Goal: Task Accomplishment & Management: Complete application form

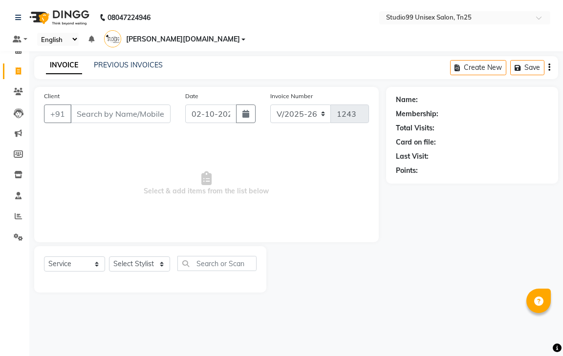
select select "8331"
select select "service"
click at [499, 137] on div "Card on file:" at bounding box center [472, 142] width 153 height 10
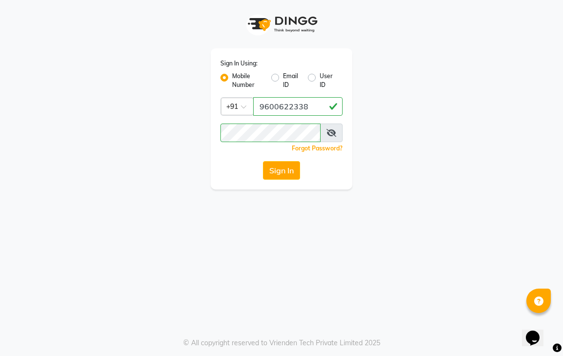
click at [276, 180] on div "Sign In Using: Mobile Number Email ID User ID Country Code × +91 9600622338 Rem…" at bounding box center [282, 118] width 142 height 141
click at [276, 172] on button "Sign In" at bounding box center [281, 170] width 37 height 19
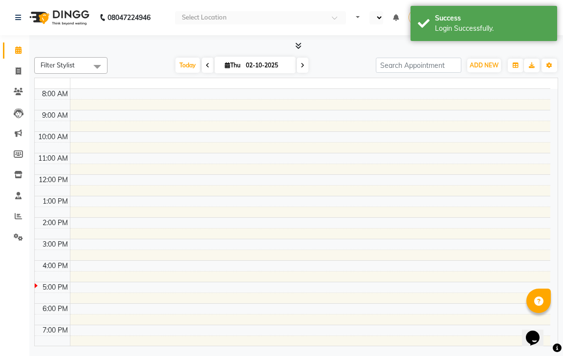
select select "en"
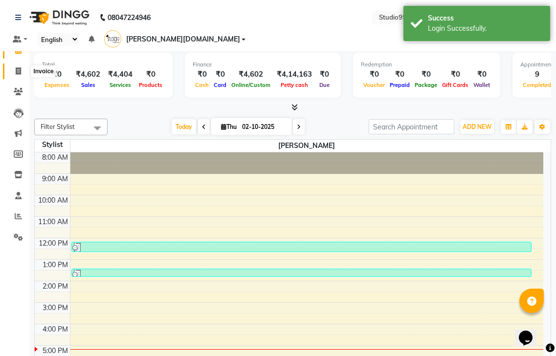
click at [14, 69] on span at bounding box center [18, 71] width 17 height 11
select select "service"
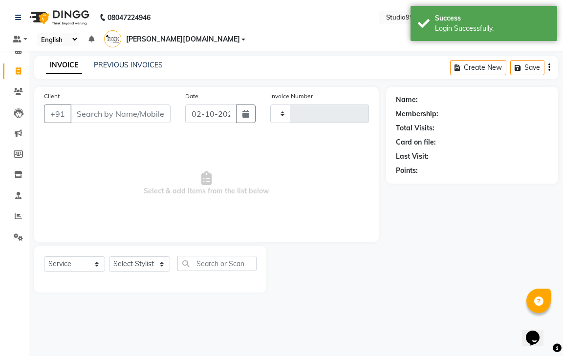
type input "1243"
select select "8331"
click at [92, 105] on input "Client" at bounding box center [120, 114] width 100 height 19
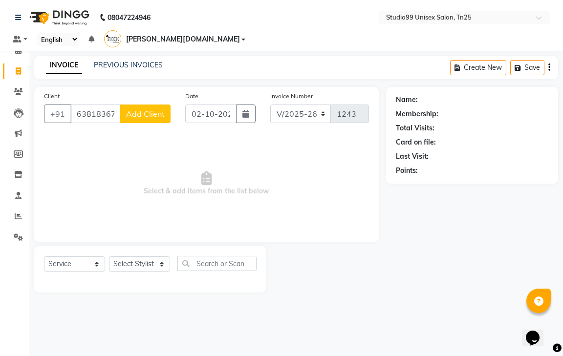
type input "6381836700"
click at [154, 109] on span "Add Client" at bounding box center [145, 114] width 39 height 10
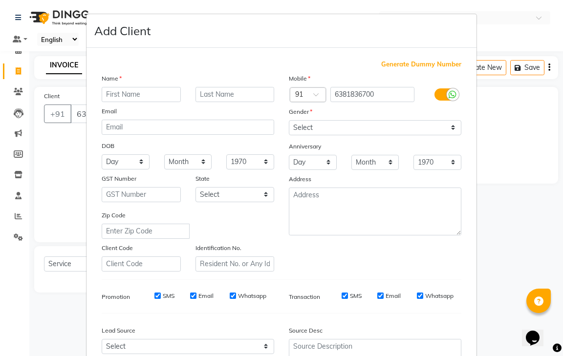
click at [140, 95] on input "text" at bounding box center [141, 94] width 79 height 15
type input "KAVIYA"
click at [342, 128] on select "Select Male Female Other Prefer Not To Say" at bounding box center [375, 127] width 173 height 15
click at [328, 131] on select "Select Male Female Other Prefer Not To Say" at bounding box center [375, 127] width 173 height 15
select select "female"
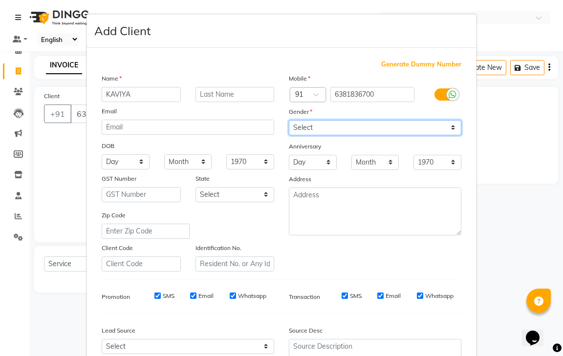
click at [289, 120] on select "Select Male Female Other Prefer Not To Say" at bounding box center [375, 127] width 173 height 15
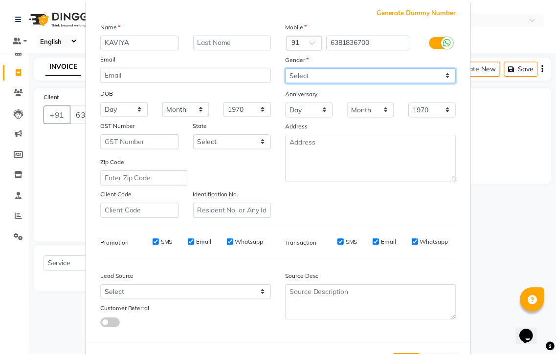
scroll to position [95, 0]
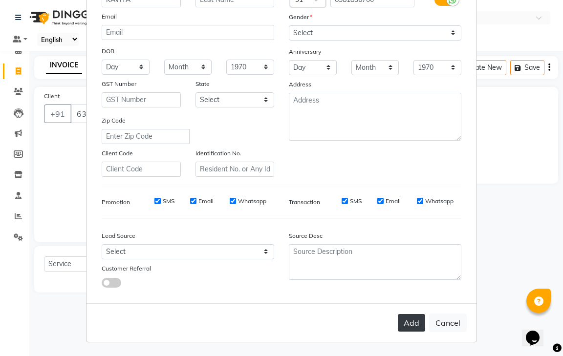
click at [417, 326] on button "Add" at bounding box center [411, 323] width 27 height 18
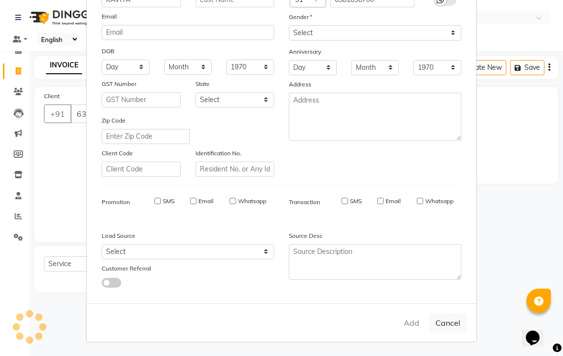
select select
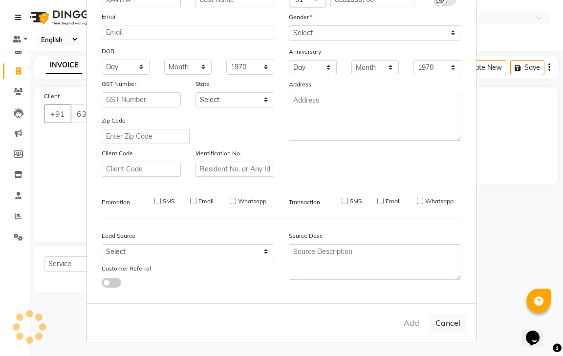
select select
checkbox input "false"
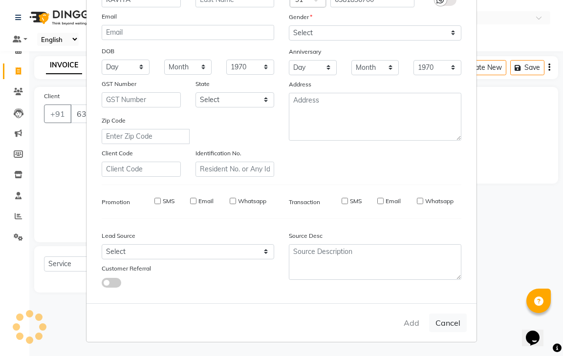
checkbox input "false"
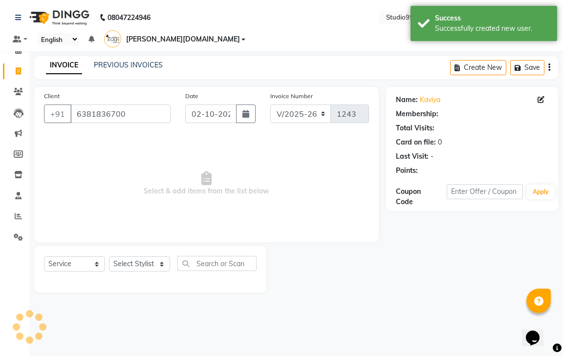
select select "1: Object"
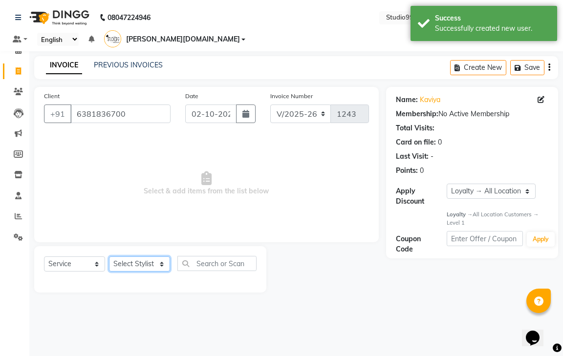
click at [133, 257] on select "Select Stylist gendral giri-ja jaya priya kothai TK raja sanjay santhosh VAISHA…" at bounding box center [139, 264] width 61 height 15
select select "80757"
click at [109, 257] on select "Select Stylist gendral giri-ja jaya priya kothai TK raja sanjay santhosh VAISHA…" at bounding box center [139, 264] width 61 height 15
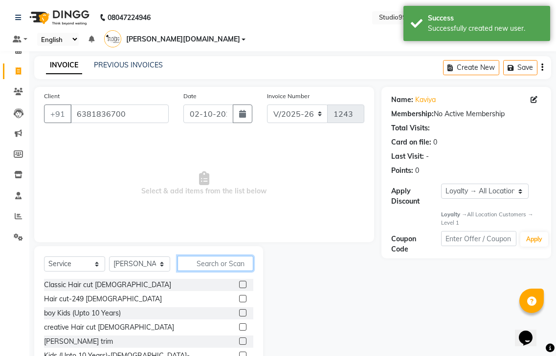
click at [216, 256] on input "text" at bounding box center [215, 263] width 76 height 15
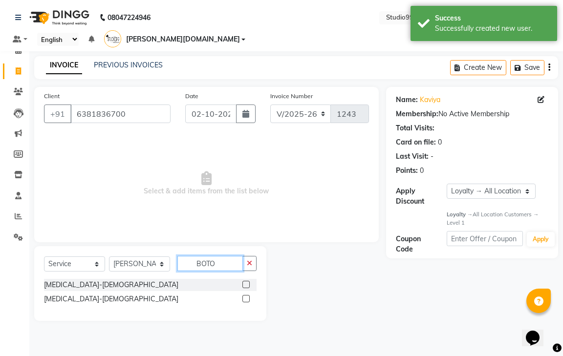
type input "BOTO"
click at [245, 295] on label at bounding box center [245, 298] width 7 height 7
click at [245, 296] on input "checkbox" at bounding box center [245, 299] width 6 height 6
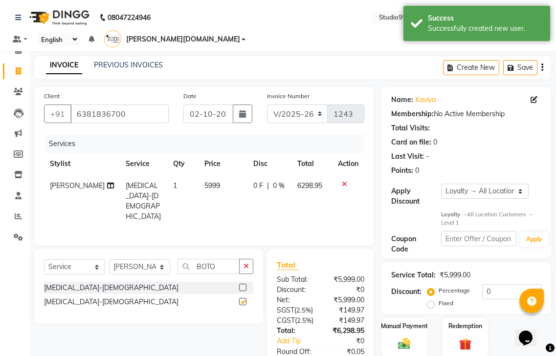
checkbox input "false"
drag, startPoint x: 186, startPoint y: 171, endPoint x: 224, endPoint y: 174, distance: 38.7
click at [224, 175] on td "5999" at bounding box center [222, 201] width 49 height 53
select select "80757"
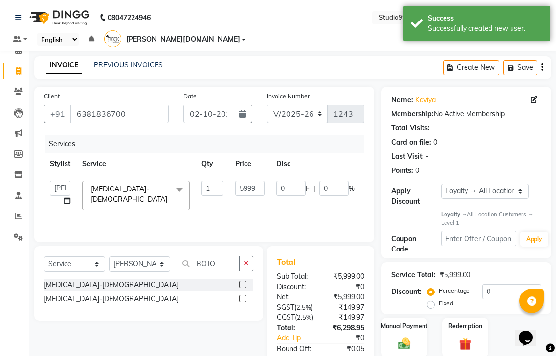
click at [224, 175] on td "1" at bounding box center [213, 196] width 34 height 42
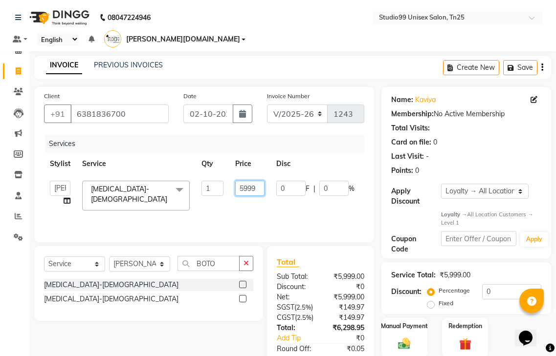
click at [242, 181] on input "5999" at bounding box center [249, 188] width 29 height 15
type input "8999"
click at [192, 319] on div "Select Service Product Membership Package Voucher Prepaid Gift Card Select Styl…" at bounding box center [145, 323] width 236 height 154
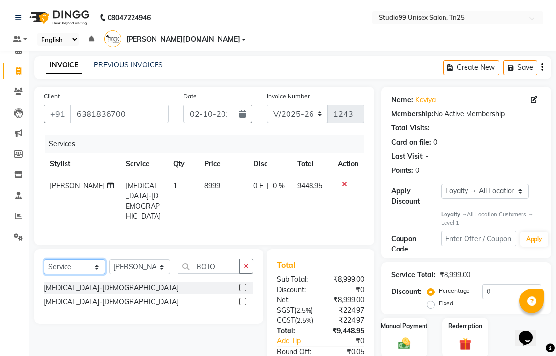
click at [70, 260] on select "Select Service Product Membership Package Voucher Prepaid Gift Card" at bounding box center [74, 267] width 61 height 15
select select "product"
click at [44, 260] on select "Select Service Product Membership Package Voucher Prepaid Gift Card" at bounding box center [74, 267] width 61 height 15
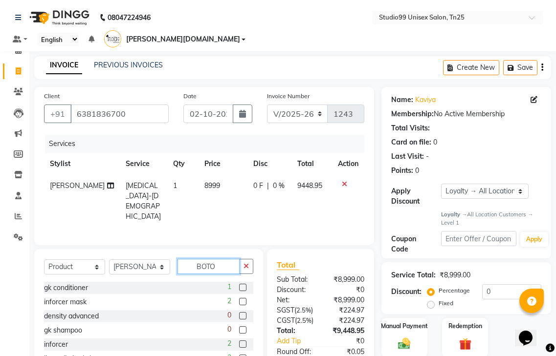
click at [203, 259] on input "BOTO" at bounding box center [208, 266] width 62 height 15
click at [235, 259] on input "BOTO" at bounding box center [208, 266] width 62 height 15
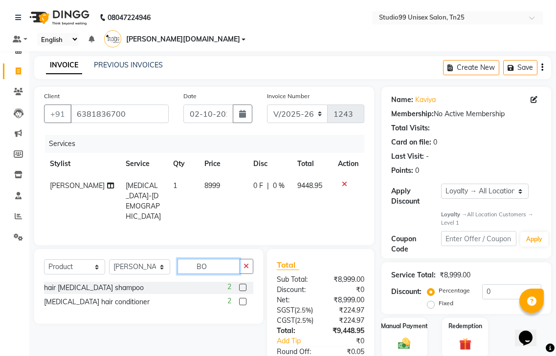
type input "B"
type input "BO"
click at [244, 284] on label at bounding box center [242, 287] width 7 height 7
click at [244, 285] on input "checkbox" at bounding box center [242, 288] width 6 height 6
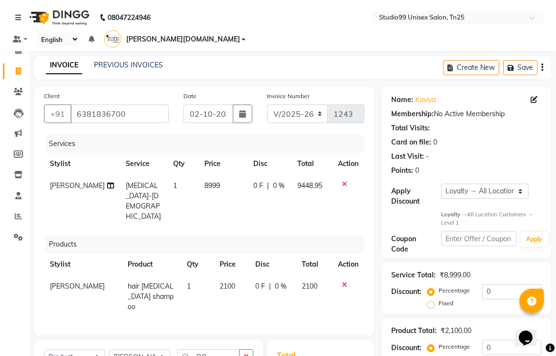
checkbox input "false"
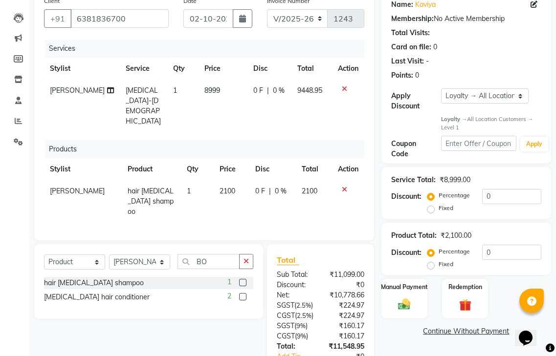
scroll to position [147, 0]
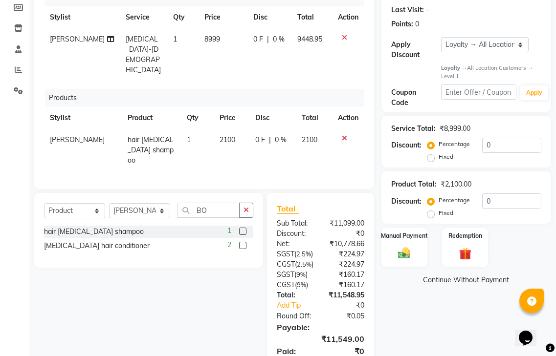
click at [242, 242] on label at bounding box center [242, 245] width 7 height 7
click at [242, 243] on input "checkbox" at bounding box center [242, 246] width 6 height 6
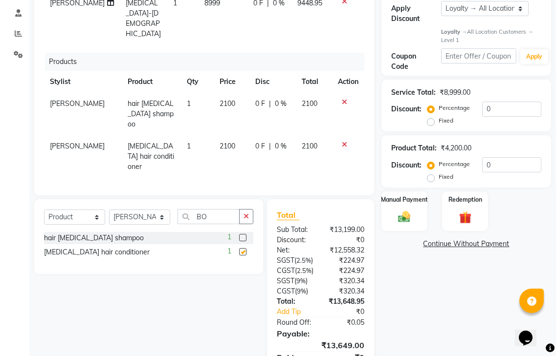
checkbox input "false"
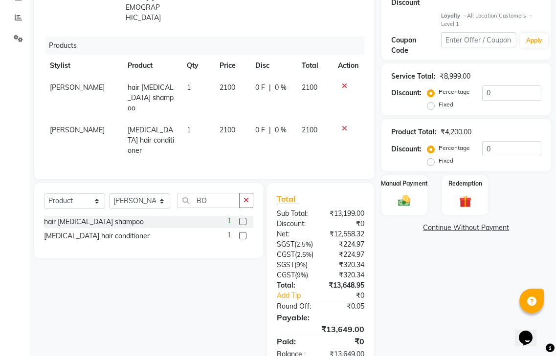
scroll to position [200, 0]
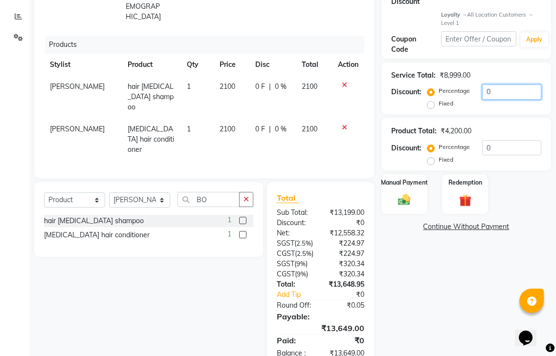
click at [501, 85] on input "0" at bounding box center [511, 92] width 59 height 15
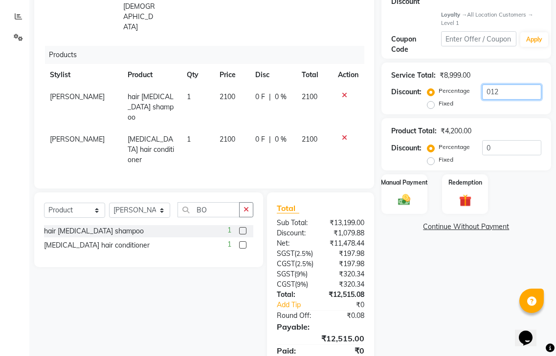
type input "012"
click at [478, 274] on div "Name: Kaviya Membership: No Active Membership Total Visits: Card on file: 0 Las…" at bounding box center [469, 133] width 177 height 492
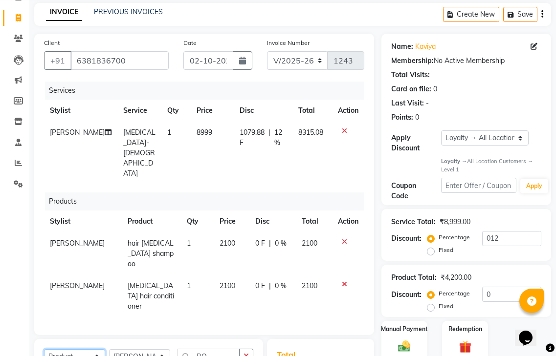
click at [80, 350] on select "Select Service Product Membership Package Voucher Prepaid Gift Card" at bounding box center [74, 357] width 61 height 15
click at [44, 350] on select "Select Service Product Membership Package Voucher Prepaid Gift Card" at bounding box center [74, 357] width 61 height 15
select select "select"
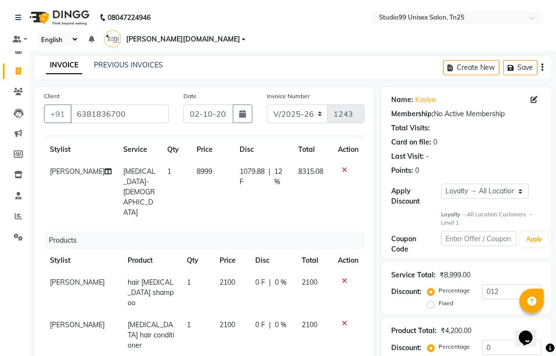
scroll to position [25, 0]
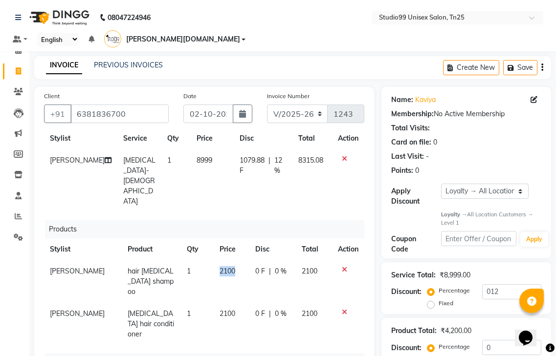
drag, startPoint x: 206, startPoint y: 225, endPoint x: 235, endPoint y: 229, distance: 29.1
click at [235, 261] on td "2100" at bounding box center [232, 282] width 36 height 43
select select "80757"
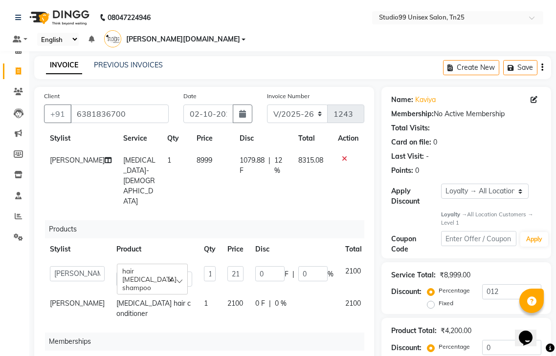
scroll to position [21, 0]
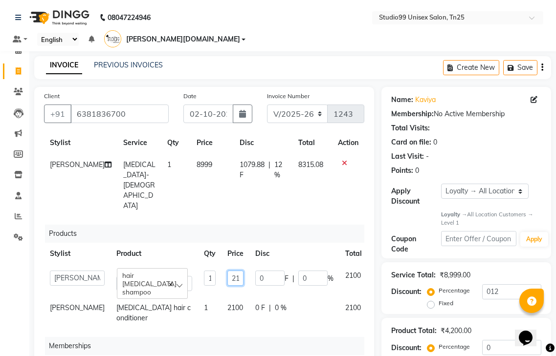
click at [227, 271] on input "2100" at bounding box center [235, 278] width 16 height 15
type input "1800"
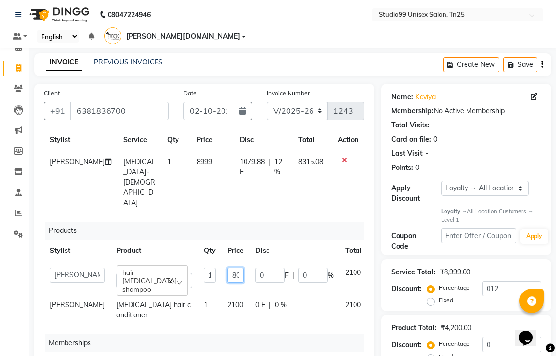
scroll to position [244, 0]
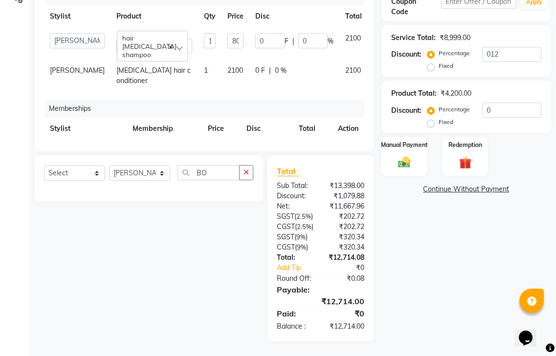
click at [474, 285] on div "Name: Kaviya Membership: No Active Membership Total Visits: Card on file: 0 Las…" at bounding box center [469, 95] width 177 height 492
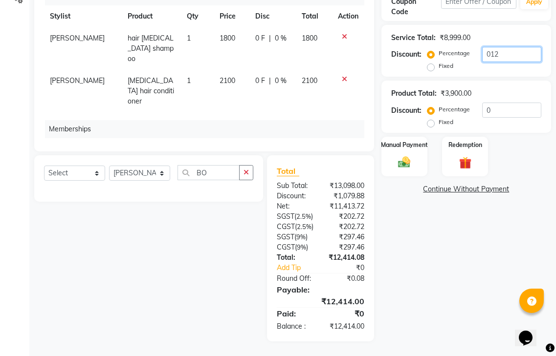
click at [519, 47] on input "012" at bounding box center [511, 54] width 59 height 15
click at [439, 62] on label "Fixed" at bounding box center [446, 66] width 15 height 9
click at [432, 63] on input "Fixed" at bounding box center [432, 66] width 7 height 7
radio input "true"
click at [511, 47] on input "012" at bounding box center [511, 54] width 59 height 15
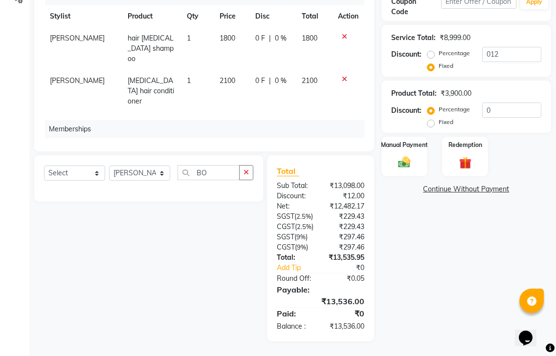
click at [493, 226] on div "Name: Kaviya Membership: No Active Membership Total Visits: Card on file: 0 Las…" at bounding box center [469, 95] width 177 height 492
click at [439, 49] on label "Percentage" at bounding box center [454, 53] width 31 height 9
click at [429, 50] on input "Percentage" at bounding box center [432, 53] width 7 height 7
radio input "true"
click at [435, 251] on div "Name: Kaviya Membership: No Active Membership Total Visits: Card on file: 0 Las…" at bounding box center [469, 95] width 177 height 492
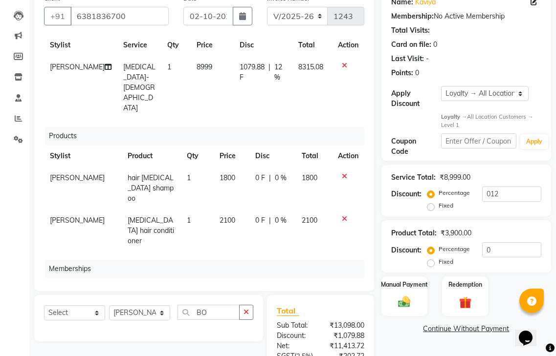
scroll to position [49, 0]
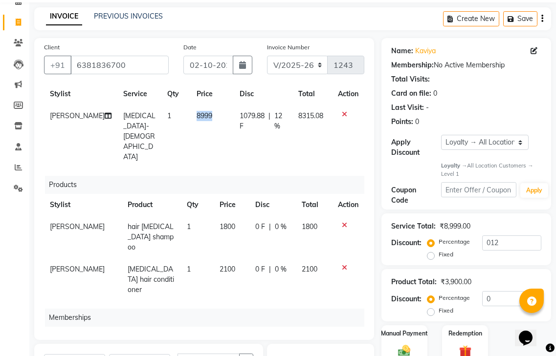
drag, startPoint x: 170, startPoint y: 99, endPoint x: 200, endPoint y: 105, distance: 30.9
click at [200, 105] on tr "jaya priya Botox-Female 1 8999 1079.88 F | 12 % 8315.08" at bounding box center [204, 136] width 320 height 63
click at [203, 105] on td "8999" at bounding box center [213, 136] width 44 height 63
select select "80757"
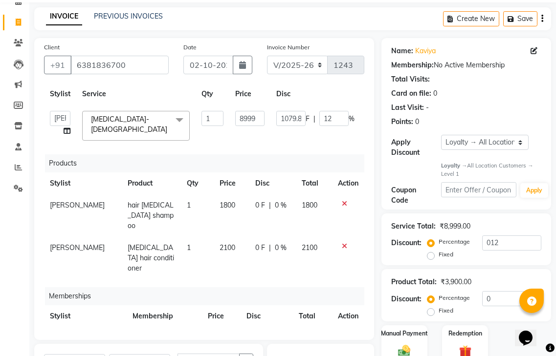
click at [268, 154] on div "Products" at bounding box center [208, 163] width 327 height 18
click at [259, 126] on td "8999" at bounding box center [249, 126] width 41 height 42
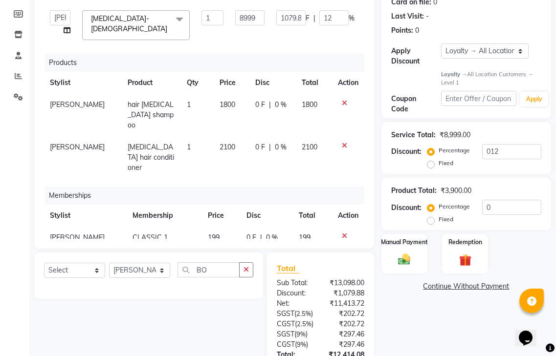
scroll to position [244, 0]
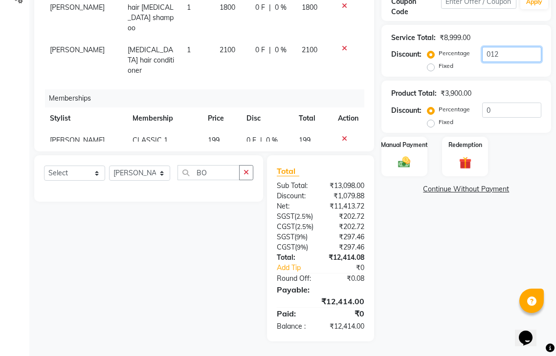
click at [523, 47] on input "012" at bounding box center [511, 54] width 59 height 15
type input "01"
type input "89.99"
type input "1"
type input "0"
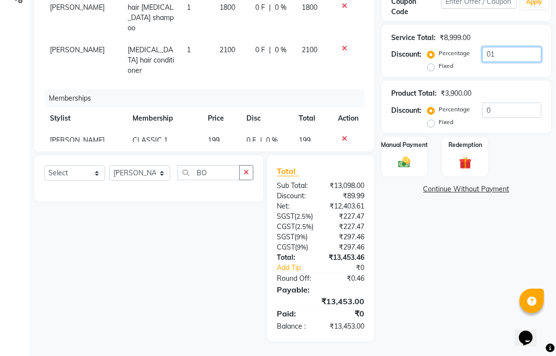
type input "0"
click at [474, 267] on div "Name: Kaviya Membership: No Active Membership Total Visits: Card on file: 0 Las…" at bounding box center [469, 95] width 177 height 492
click at [504, 47] on input "0" at bounding box center [511, 54] width 59 height 15
click at [497, 47] on input "0" at bounding box center [511, 54] width 59 height 15
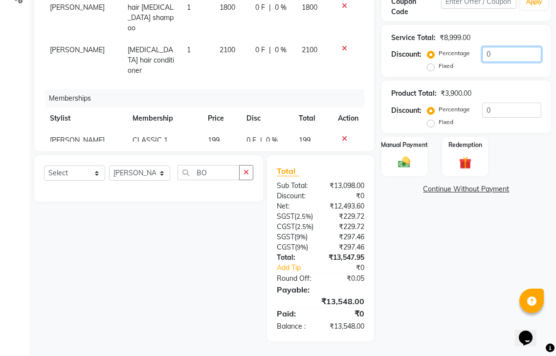
type input "01"
type input "89.99"
type input "1"
type input "014"
type input "1259.86"
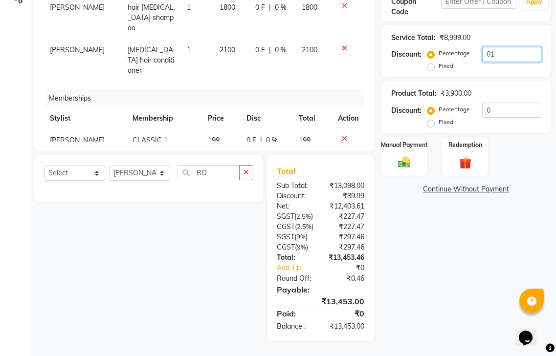
type input "14"
type input "100"
type input "8999"
type input "100"
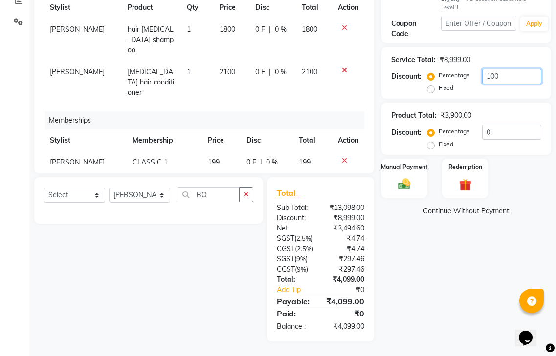
scroll to position [222, 0]
type input "100"
click at [439, 84] on label "Fixed" at bounding box center [446, 88] width 15 height 9
click at [432, 85] on input "Fixed" at bounding box center [432, 88] width 7 height 7
radio input "true"
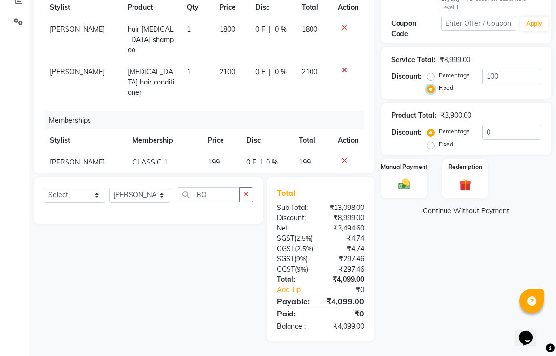
type input "100"
type input "1.11"
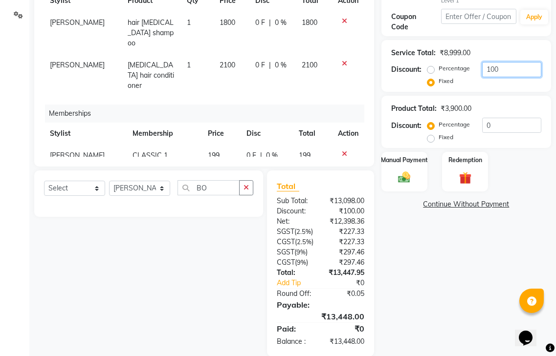
click at [507, 62] on input "100" at bounding box center [511, 69] width 59 height 15
type input "10"
type input "0.11"
type input "1"
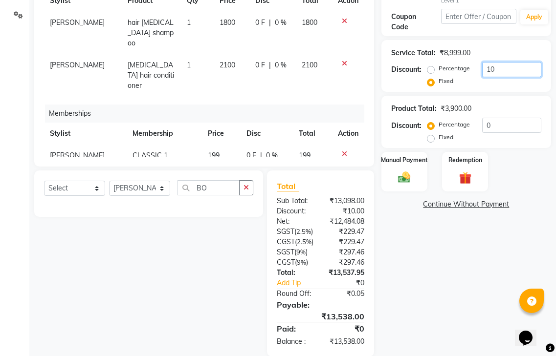
type input "1"
type input "0.01"
type input "0"
type input "1"
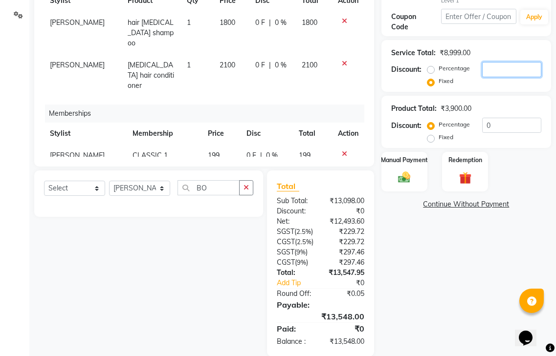
type input "1"
type input "0.01"
type input "14"
type input "0.16"
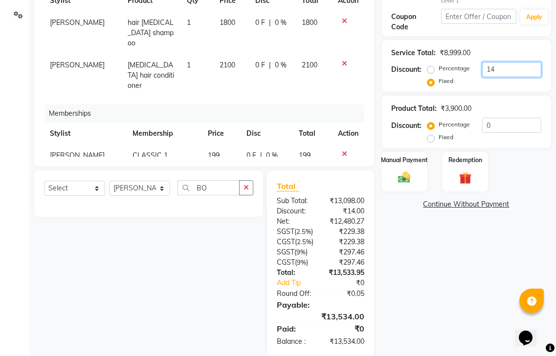
type input "143"
type input "1.59"
type input "1433"
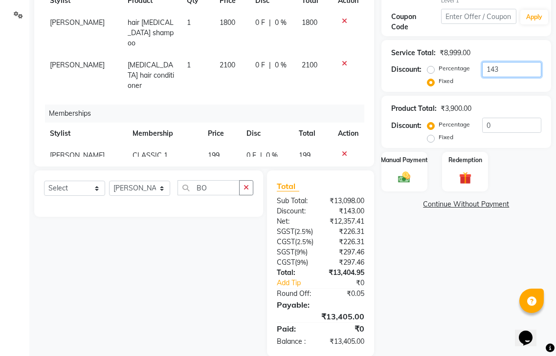
type input "15.92"
type input "1433"
click at [453, 265] on div "Name: Kaviya Membership: No Active Membership Total Visits: Card on file: 0 Las…" at bounding box center [469, 111] width 177 height 492
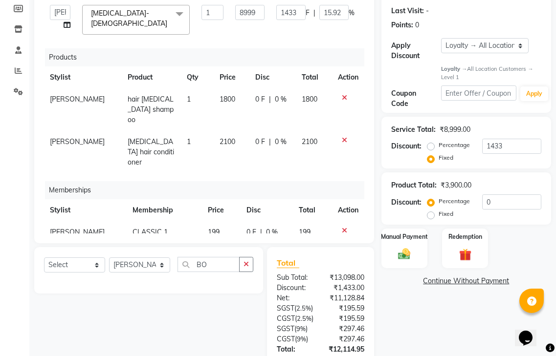
scroll to position [147, 0]
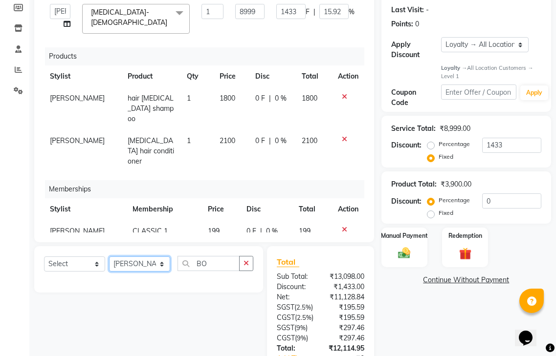
click at [124, 257] on select "Select Stylist gendral giri-ja jaya priya kothai TK raja sanjay santhosh VAISHA…" at bounding box center [139, 264] width 61 height 15
select select "82463"
click at [109, 257] on select "Select Stylist gendral giri-ja jaya priya kothai TK raja sanjay santhosh VAISHA…" at bounding box center [139, 264] width 61 height 15
click at [174, 285] on div "Select Service Product Package Voucher Prepaid Gift Card Select Stylist gendral…" at bounding box center [145, 339] width 236 height 186
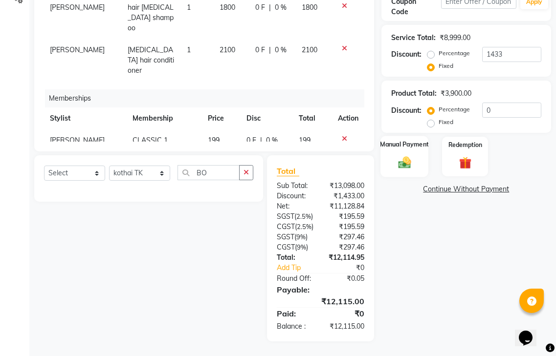
click at [409, 136] on div "Manual Payment" at bounding box center [404, 156] width 48 height 41
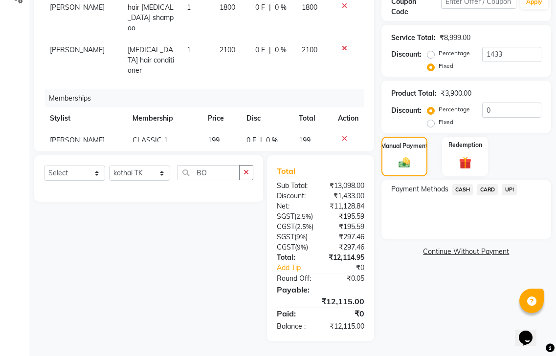
click at [515, 184] on span "UPI" at bounding box center [509, 189] width 15 height 11
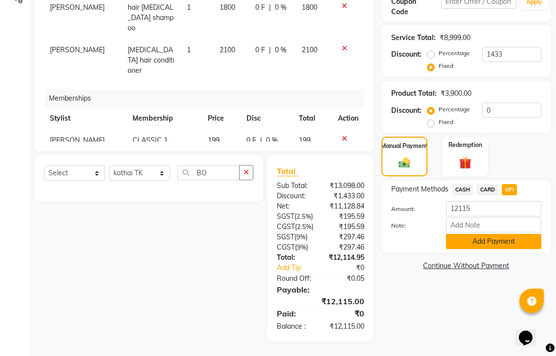
click at [501, 234] on button "Add Payment" at bounding box center [493, 241] width 95 height 15
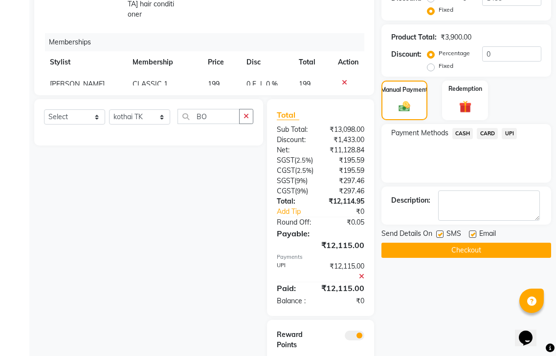
scroll to position [354, 0]
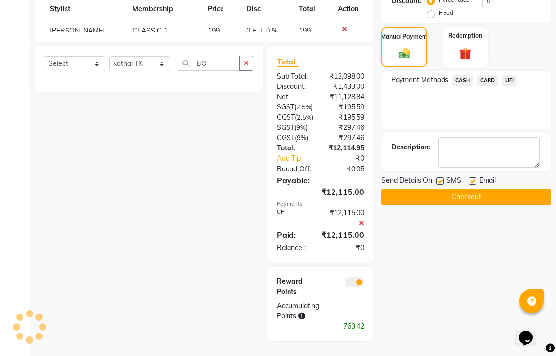
click at [434, 190] on button "Checkout" at bounding box center [466, 197] width 170 height 15
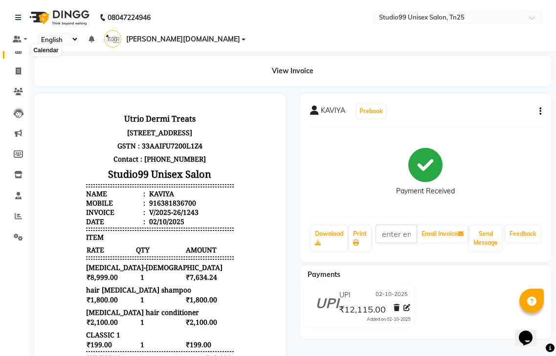
click at [15, 50] on icon at bounding box center [18, 49] width 6 height 7
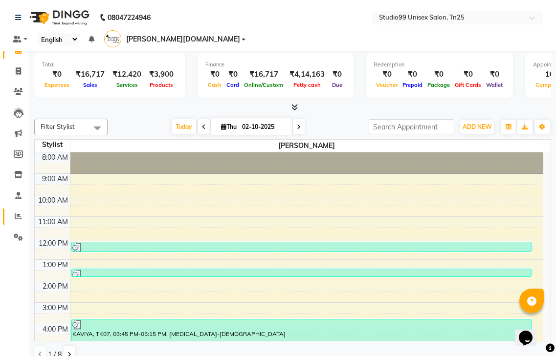
click at [17, 210] on link "Reports" at bounding box center [14, 217] width 23 height 16
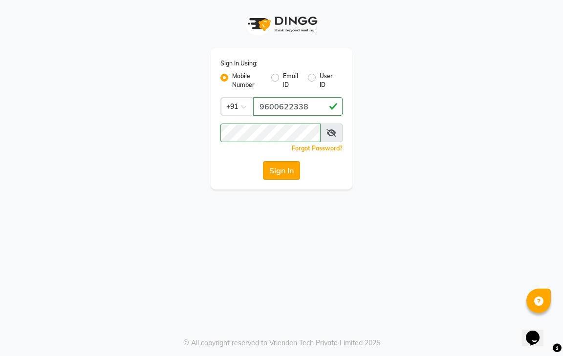
click at [276, 176] on button "Sign In" at bounding box center [281, 170] width 37 height 19
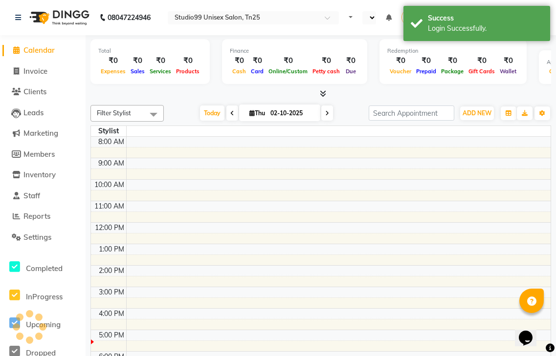
select select "en"
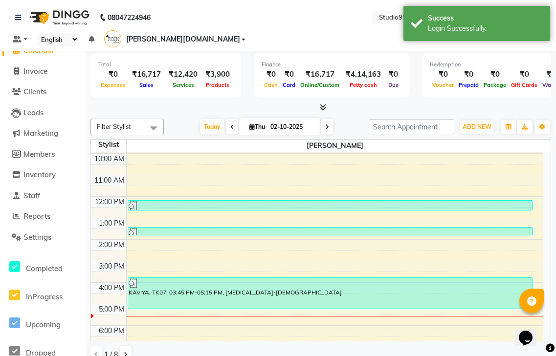
scroll to position [90, 0]
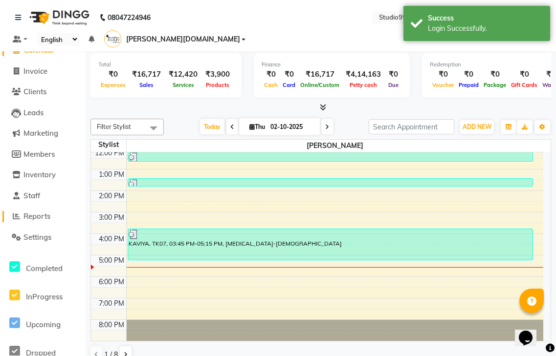
click at [50, 213] on span "Reports" at bounding box center [36, 216] width 27 height 9
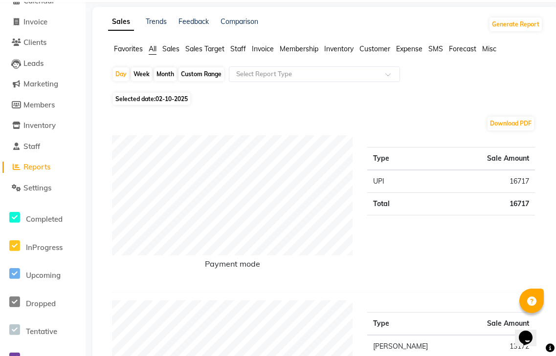
scroll to position [49, 0]
click at [113, 68] on div "Day" at bounding box center [121, 75] width 16 height 14
select select "10"
select select "2025"
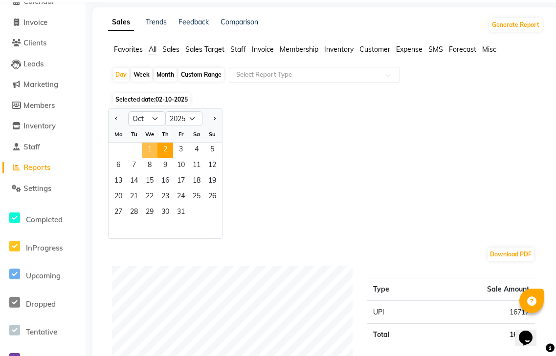
click at [147, 143] on span "1" at bounding box center [150, 151] width 16 height 16
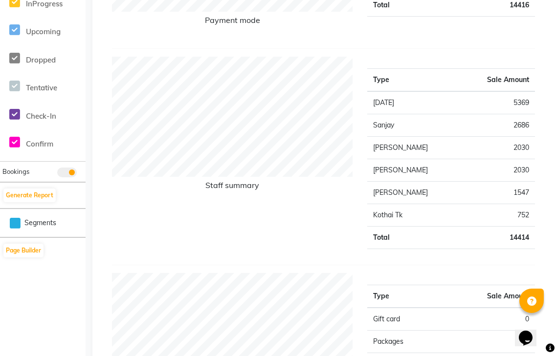
scroll to position [0, 0]
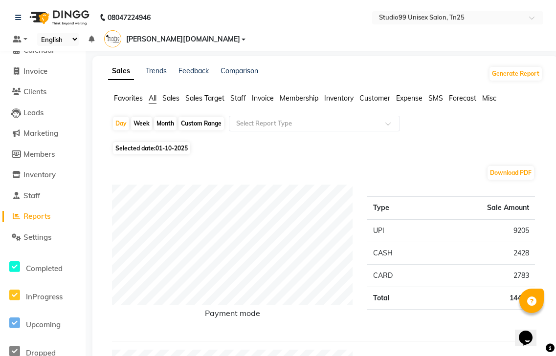
click at [167, 117] on div "Month" at bounding box center [165, 124] width 22 height 14
select select "10"
select select "2025"
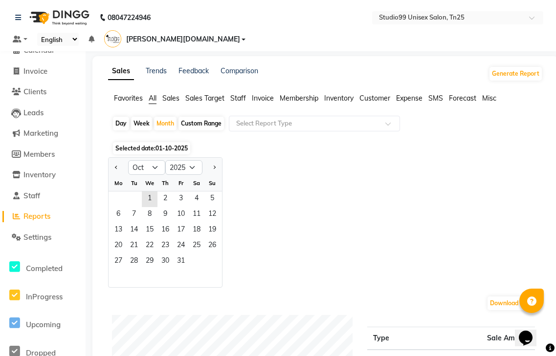
click at [138, 192] on div "1 2 3 4 5" at bounding box center [165, 200] width 113 height 16
click at [146, 192] on span "1" at bounding box center [150, 200] width 16 height 16
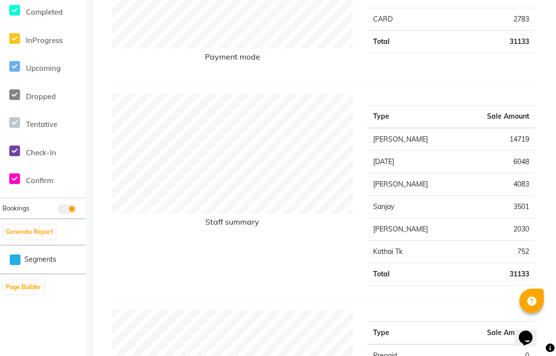
scroll to position [98, 0]
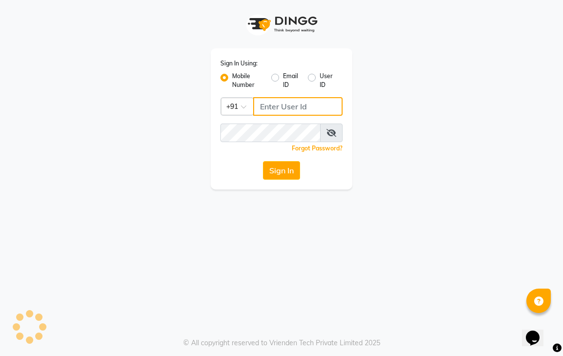
type input "9600622338"
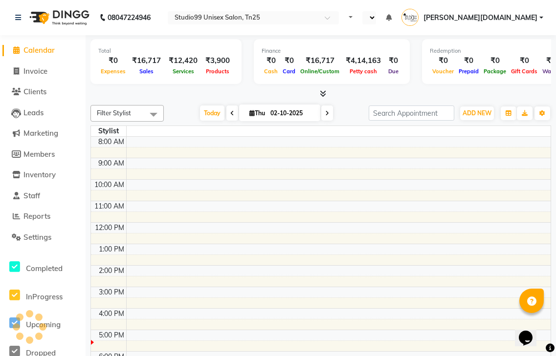
scroll to position [22, 0]
select select "en"
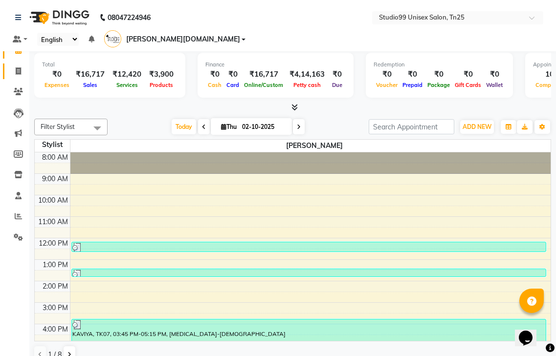
drag, startPoint x: 22, startPoint y: 63, endPoint x: 25, endPoint y: 77, distance: 14.9
click at [25, 68] on li "Invoice" at bounding box center [14, 71] width 29 height 21
click at [23, 66] on span at bounding box center [18, 71] width 17 height 11
select select "service"
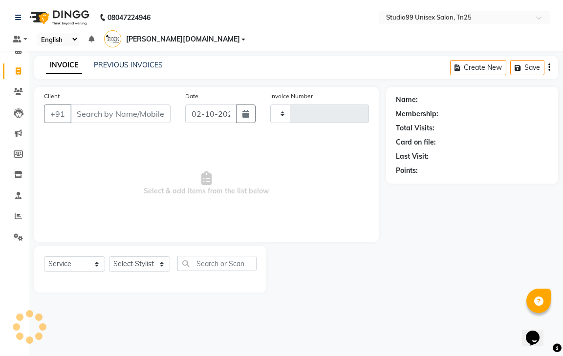
type input "1244"
select select "8331"
click at [11, 219] on span at bounding box center [18, 216] width 17 height 11
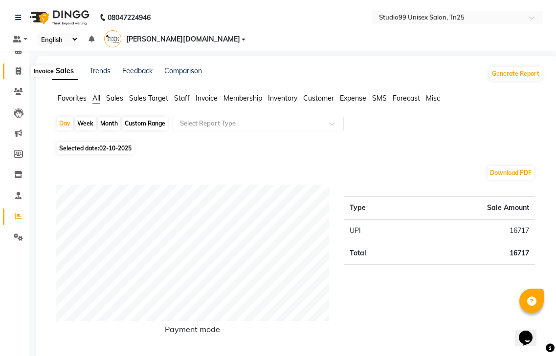
click at [19, 76] on span at bounding box center [18, 71] width 17 height 11
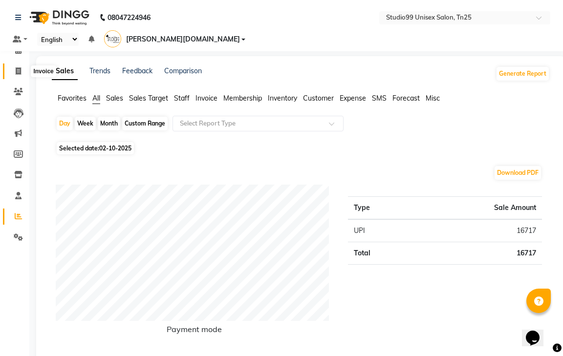
select select "service"
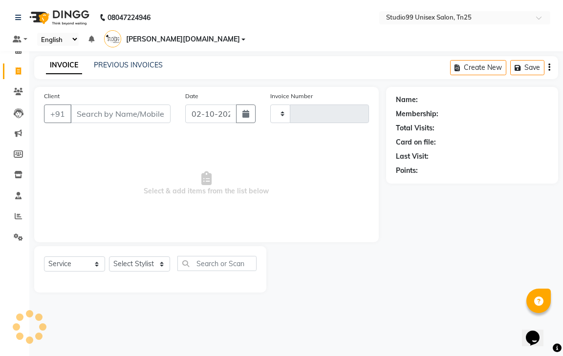
type input "1244"
select select "8331"
click at [16, 216] on icon at bounding box center [18, 216] width 7 height 7
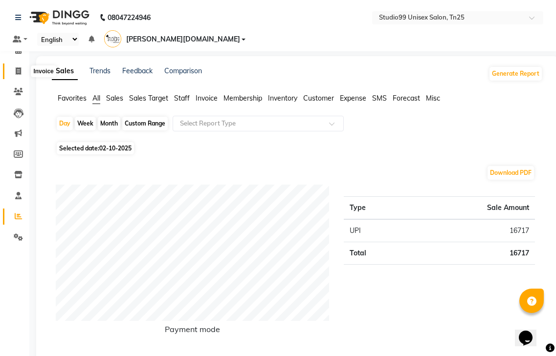
click at [18, 70] on icon at bounding box center [18, 70] width 5 height 7
select select "service"
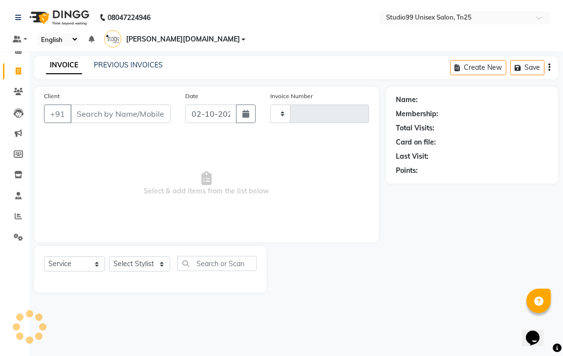
type input "1244"
select select "8331"
click at [131, 61] on link "PREVIOUS INVOICES" at bounding box center [128, 65] width 69 height 9
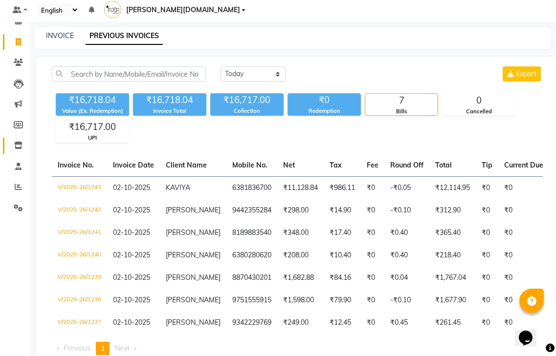
scroll to position [5, 0]
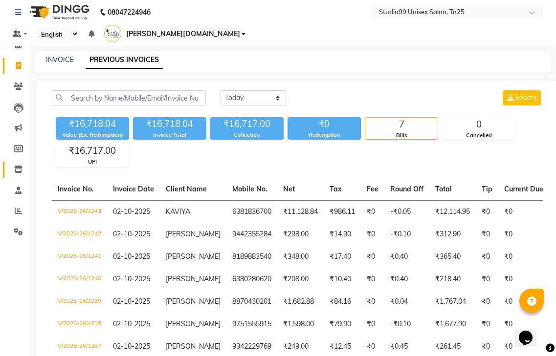
drag, startPoint x: 0, startPoint y: 141, endPoint x: 16, endPoint y: 163, distance: 27.3
